Goal: Task Accomplishment & Management: Manage account settings

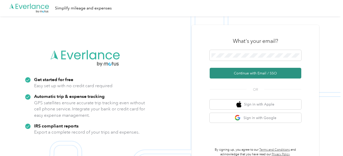
click at [235, 72] on button "Continue with Email / SSO" at bounding box center [256, 73] width 92 height 11
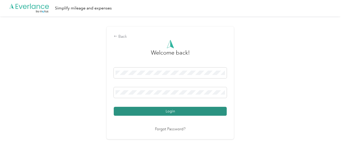
click at [163, 112] on button "Login" at bounding box center [170, 111] width 113 height 9
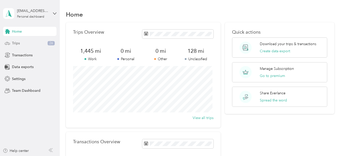
click at [23, 43] on div "Trips 26" at bounding box center [29, 43] width 53 height 9
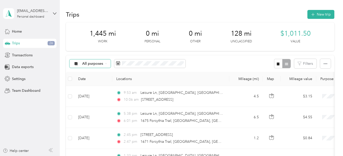
click at [104, 62] on div "All purposes" at bounding box center [90, 63] width 41 height 9
click at [95, 81] on span "Unclassified" at bounding box center [94, 81] width 25 height 5
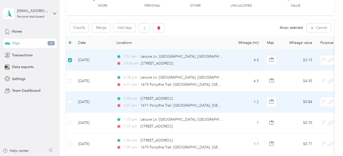
scroll to position [25, 0]
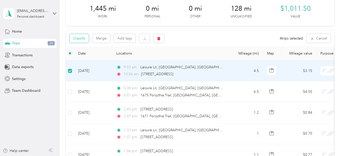
click at [85, 38] on button "Classify" at bounding box center [79, 38] width 19 height 9
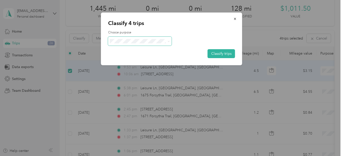
click at [169, 41] on icon at bounding box center [169, 41] width 2 height 2
click at [153, 68] on span "Real Estate" at bounding box center [144, 68] width 47 height 5
click at [225, 52] on button "Classify trips" at bounding box center [222, 53] width 28 height 9
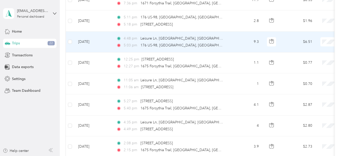
scroll to position [356, 0]
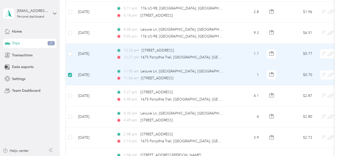
click at [67, 54] on td at bounding box center [70, 54] width 8 height 21
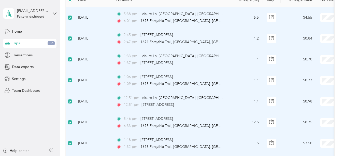
scroll to position [25, 0]
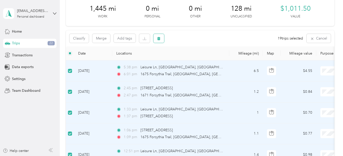
click at [158, 39] on icon "button" at bounding box center [158, 38] width 3 height 3
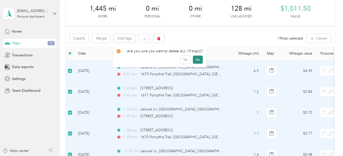
click at [195, 58] on button "Yes" at bounding box center [198, 60] width 10 height 8
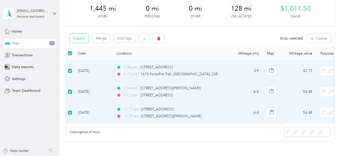
click at [82, 36] on button "Classify" at bounding box center [79, 38] width 19 height 9
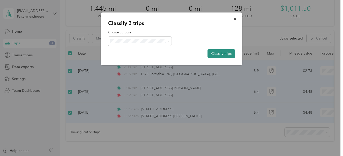
click at [227, 53] on button "Classify trips" at bounding box center [222, 53] width 28 height 9
